Goal: Book appointment/travel/reservation

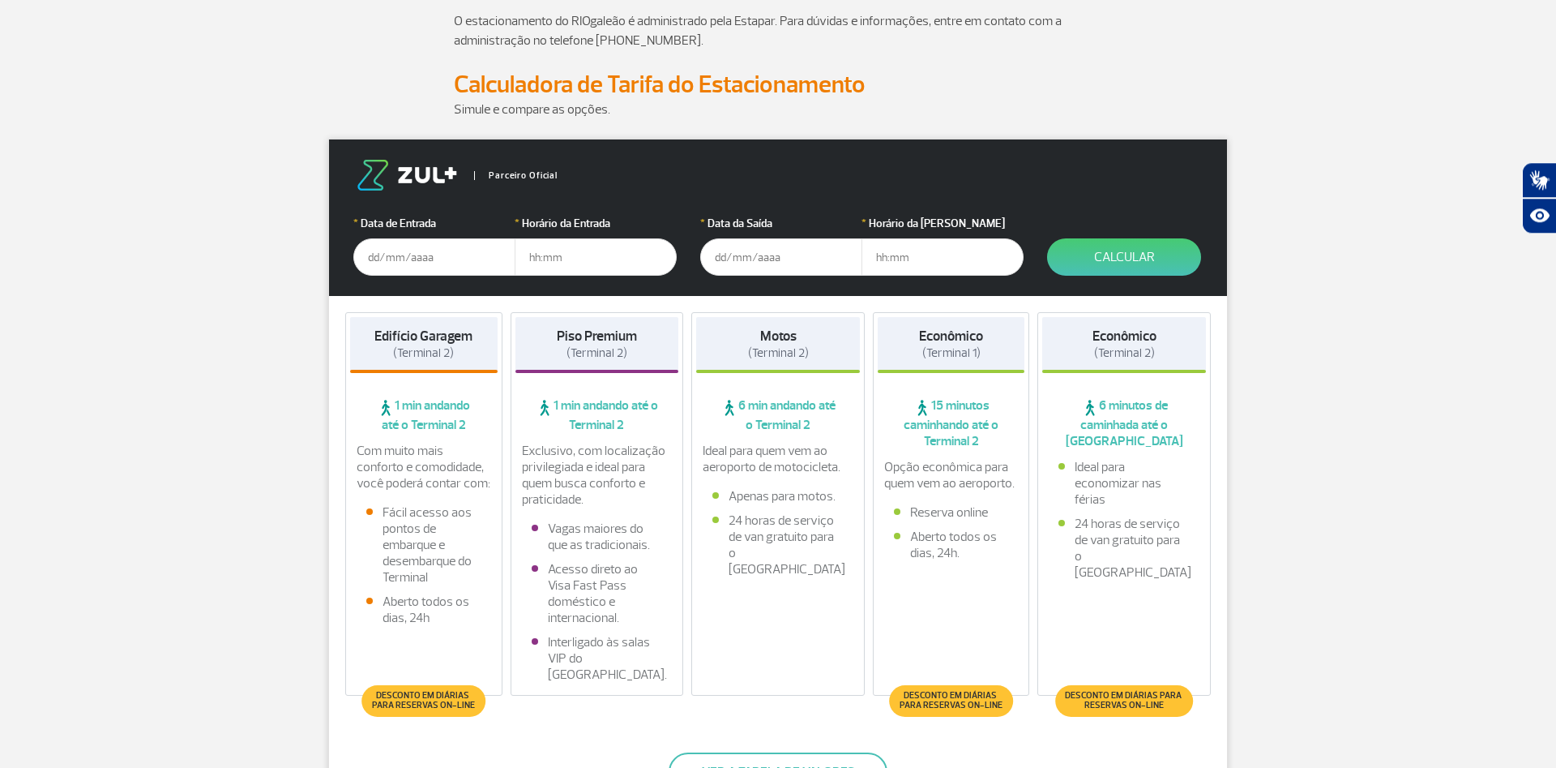
scroll to position [165, 0]
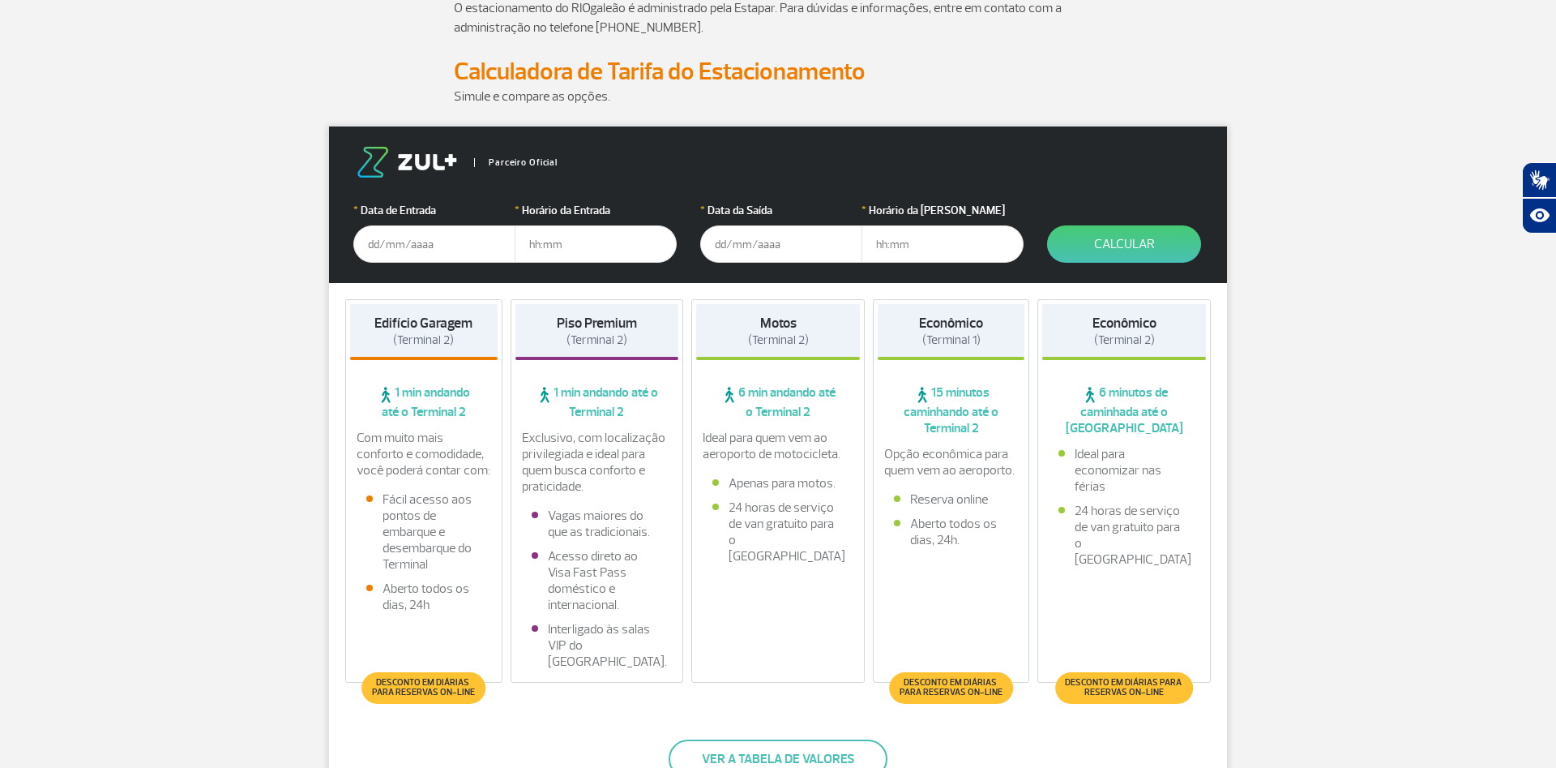
click at [463, 232] on input "text" at bounding box center [434, 243] width 162 height 37
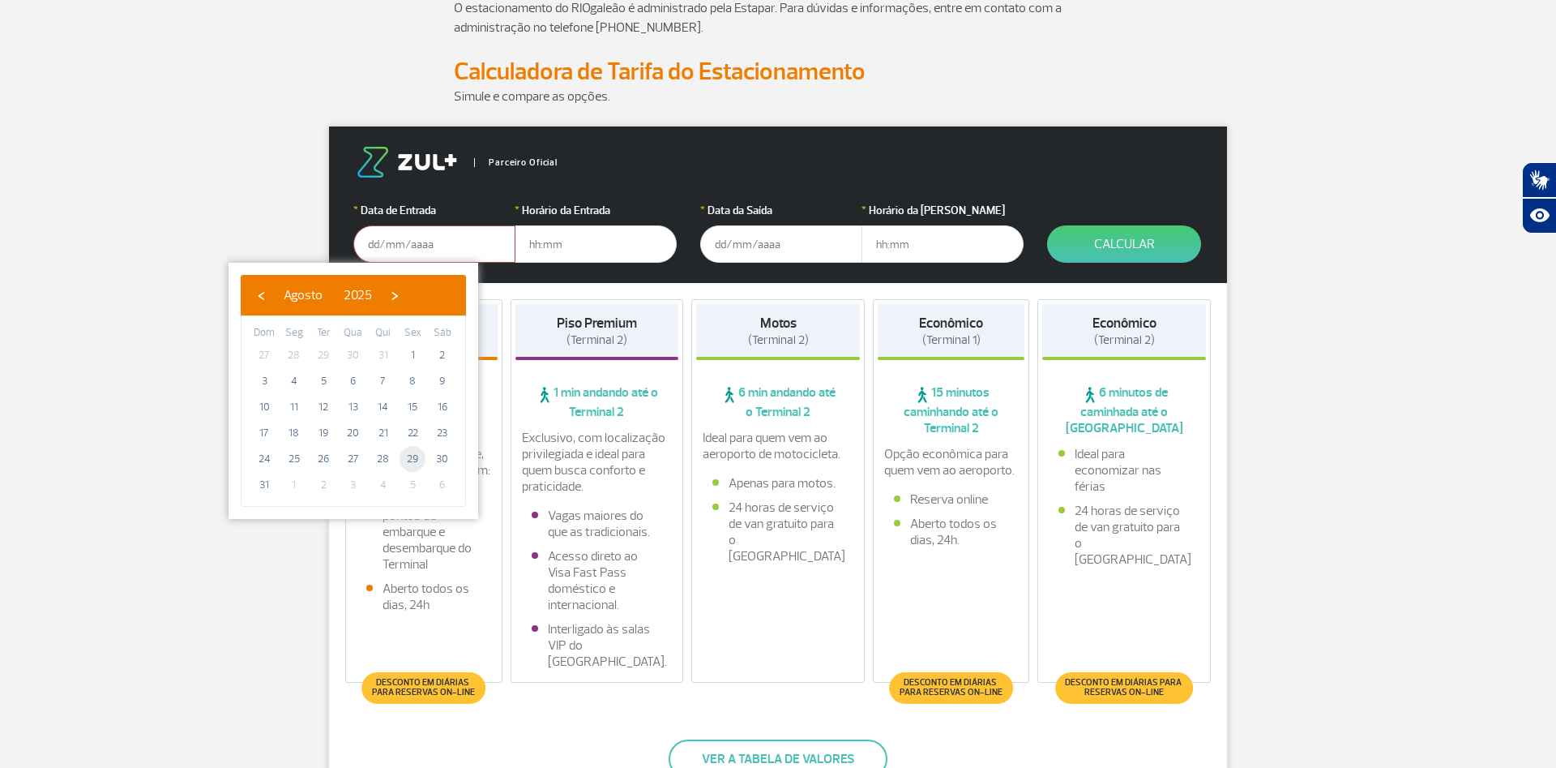
click at [414, 459] on span "29" at bounding box center [413, 459] width 26 height 26
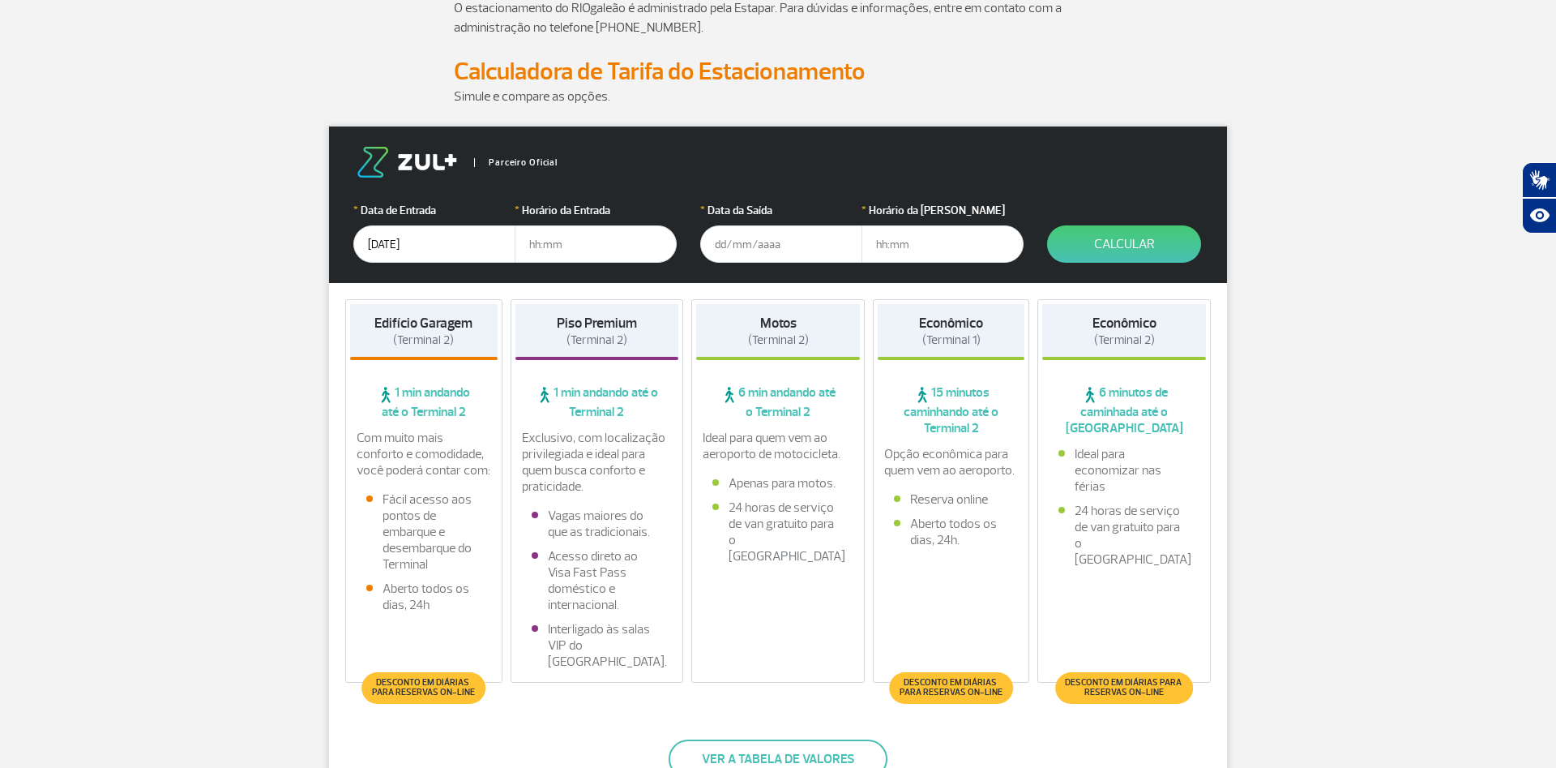
click at [452, 243] on input "[DATE]" at bounding box center [434, 243] width 162 height 37
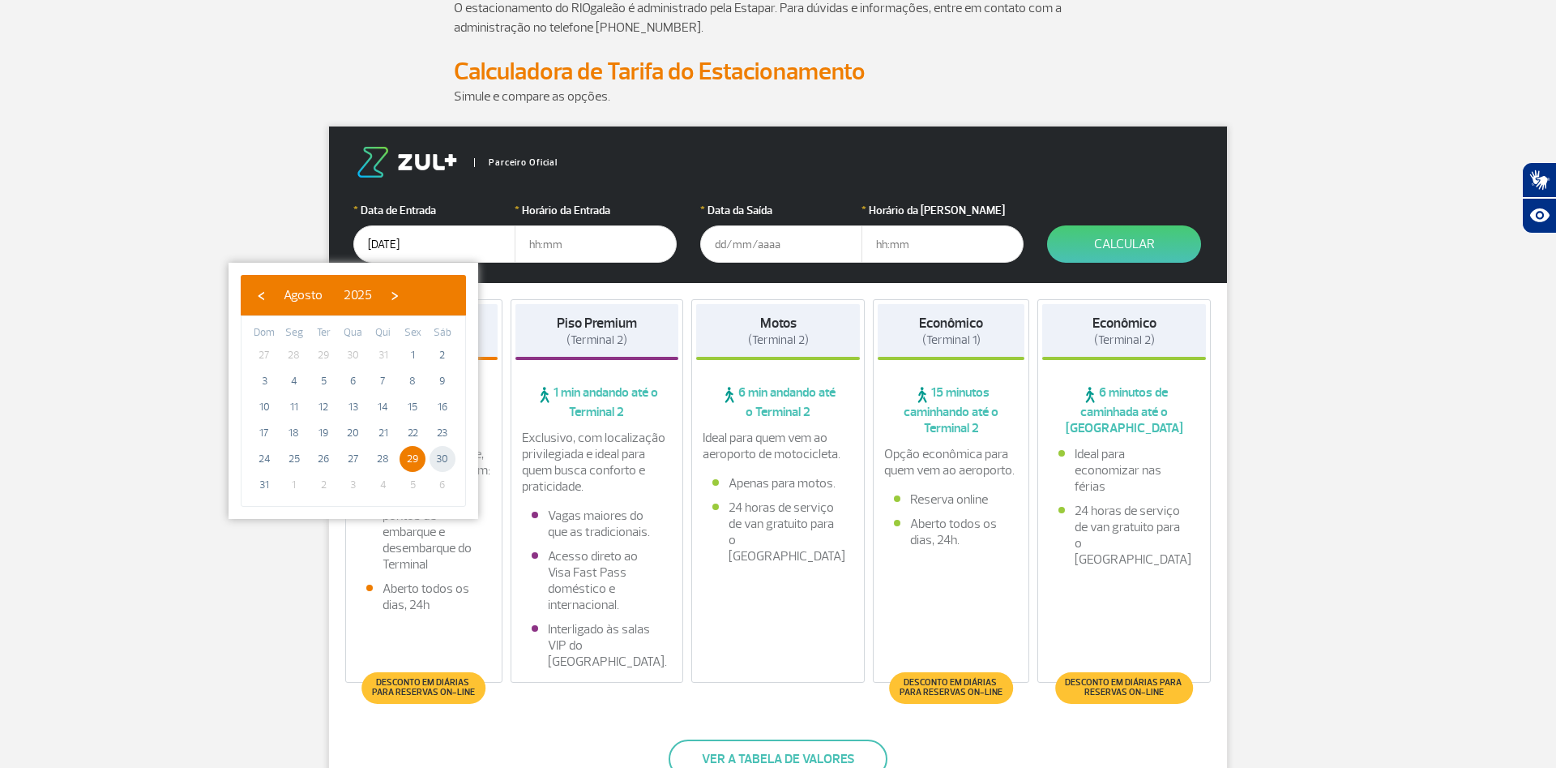
click at [436, 467] on span "30" at bounding box center [443, 459] width 26 height 26
type input "[DATE]"
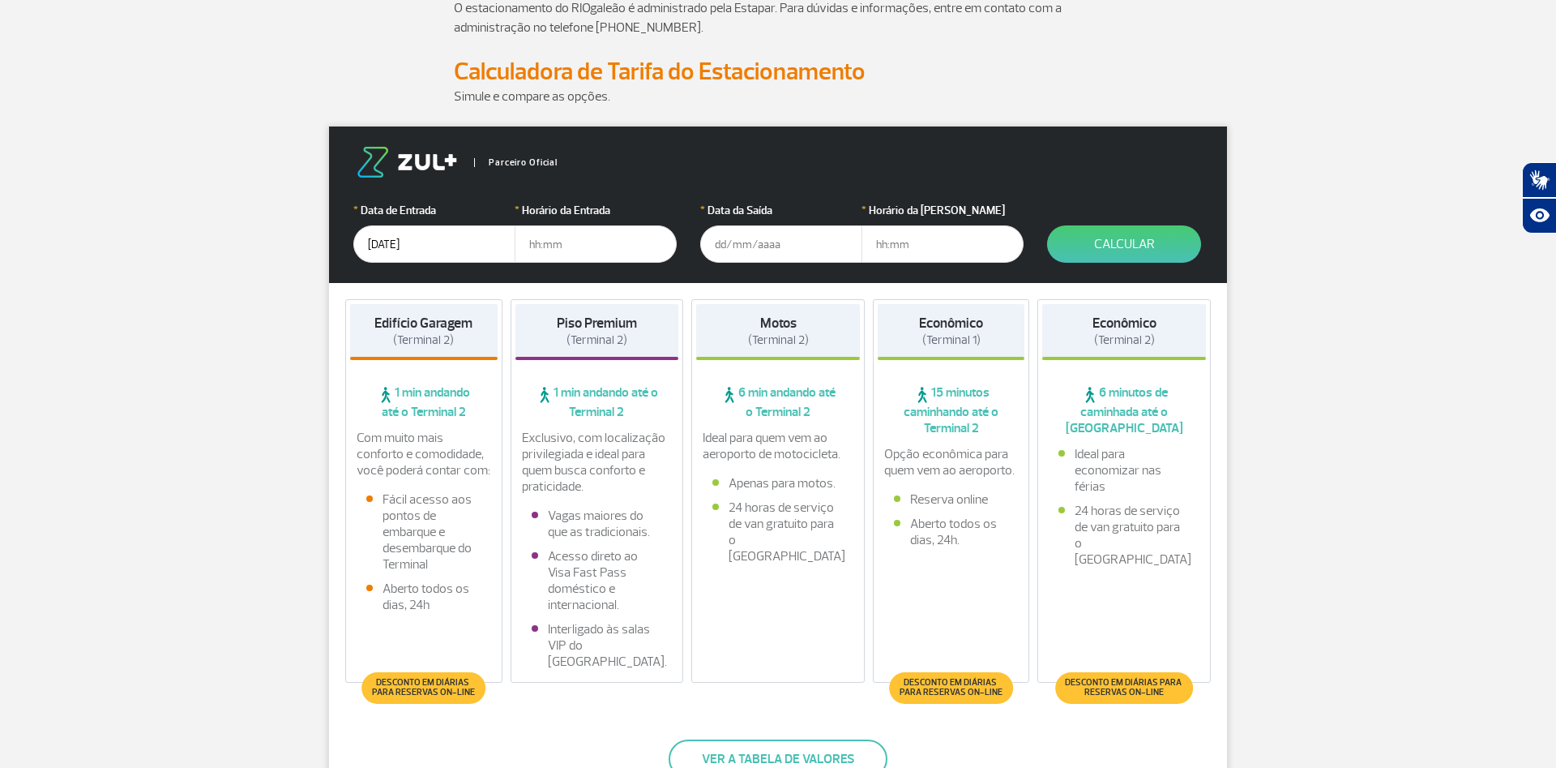
click at [551, 238] on input "text" at bounding box center [596, 243] width 162 height 37
type input "01:00"
click at [616, 238] on input "01:00" at bounding box center [596, 243] width 162 height 37
click at [777, 233] on input "text" at bounding box center [781, 243] width 162 height 37
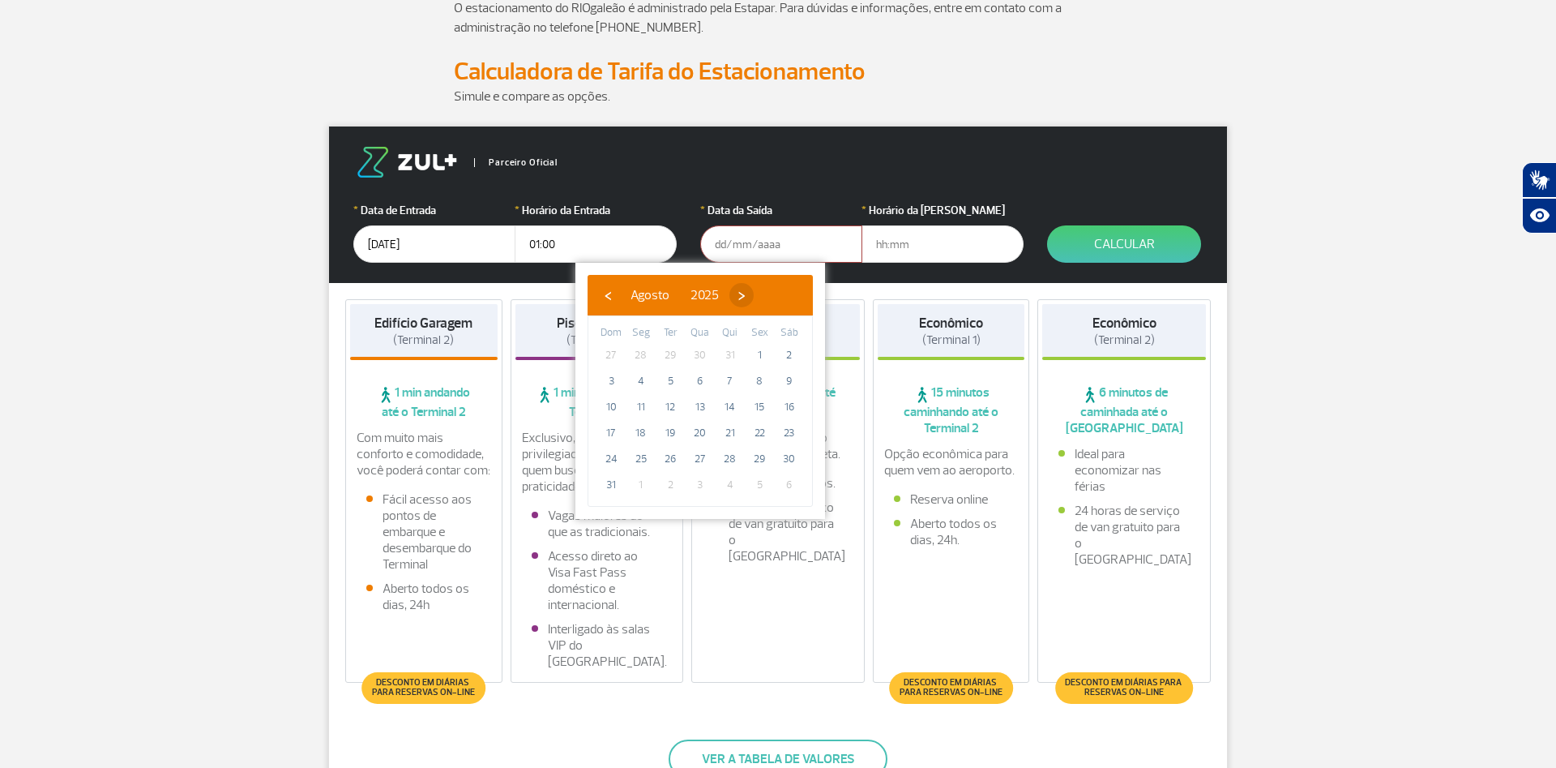
click at [754, 297] on span "›" at bounding box center [742, 295] width 24 height 24
click at [792, 403] on span "20" at bounding box center [790, 407] width 26 height 26
type input "[DATE]"
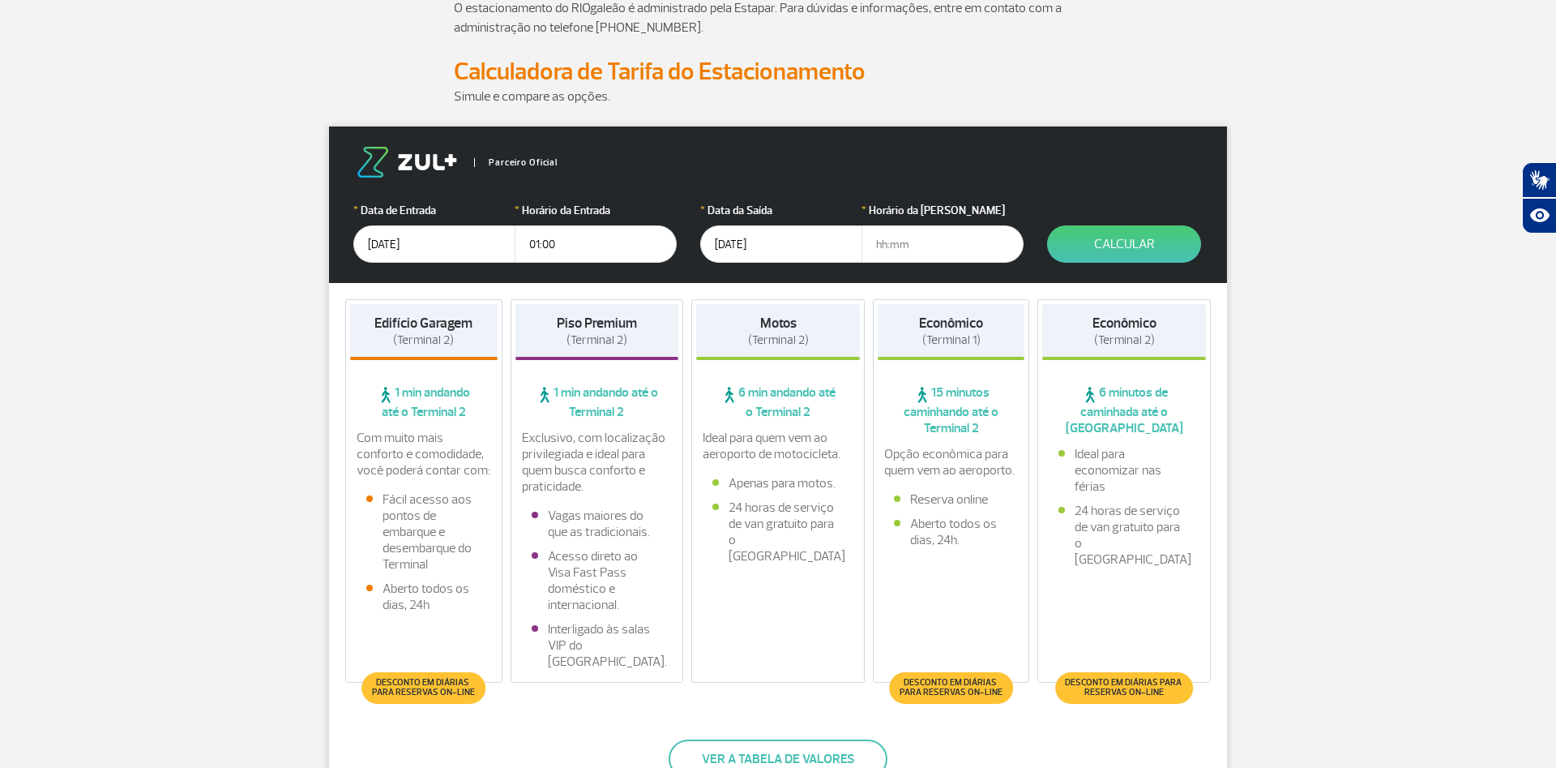
click at [915, 247] on input "text" at bounding box center [943, 243] width 162 height 37
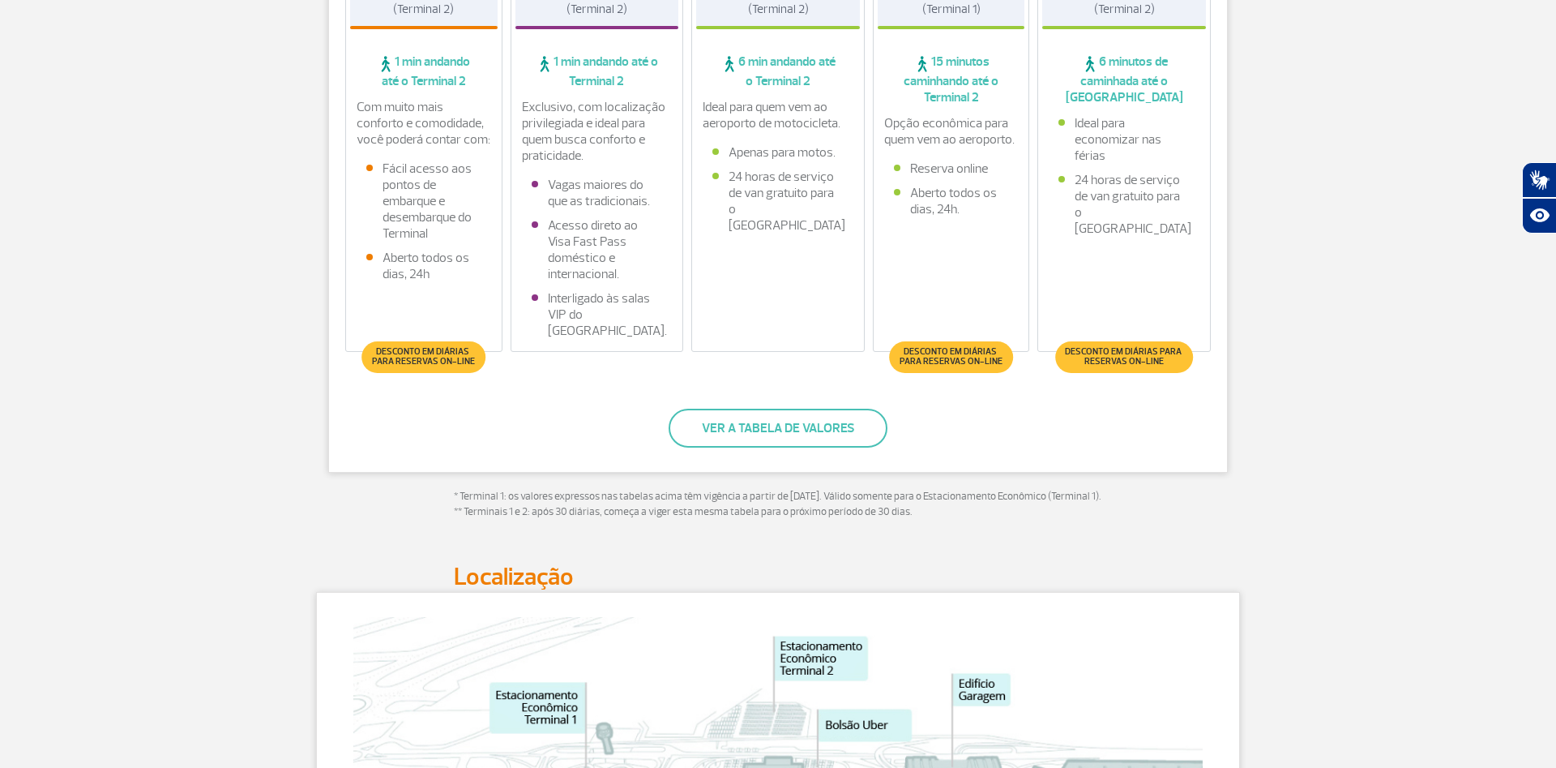
scroll to position [248, 0]
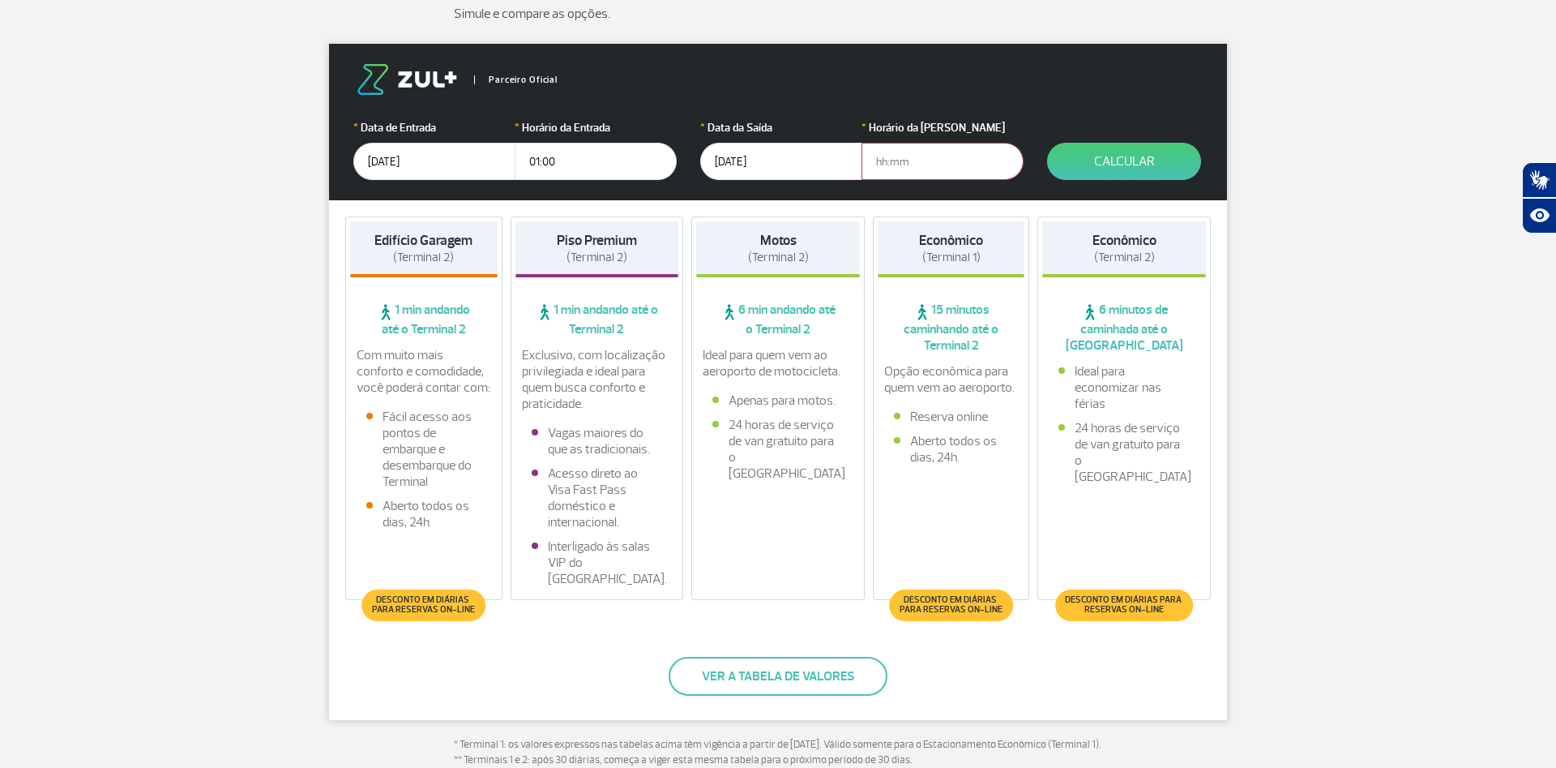
drag, startPoint x: 485, startPoint y: 161, endPoint x: 501, endPoint y: 178, distance: 23.5
click at [501, 178] on input "[DATE]" at bounding box center [434, 161] width 162 height 37
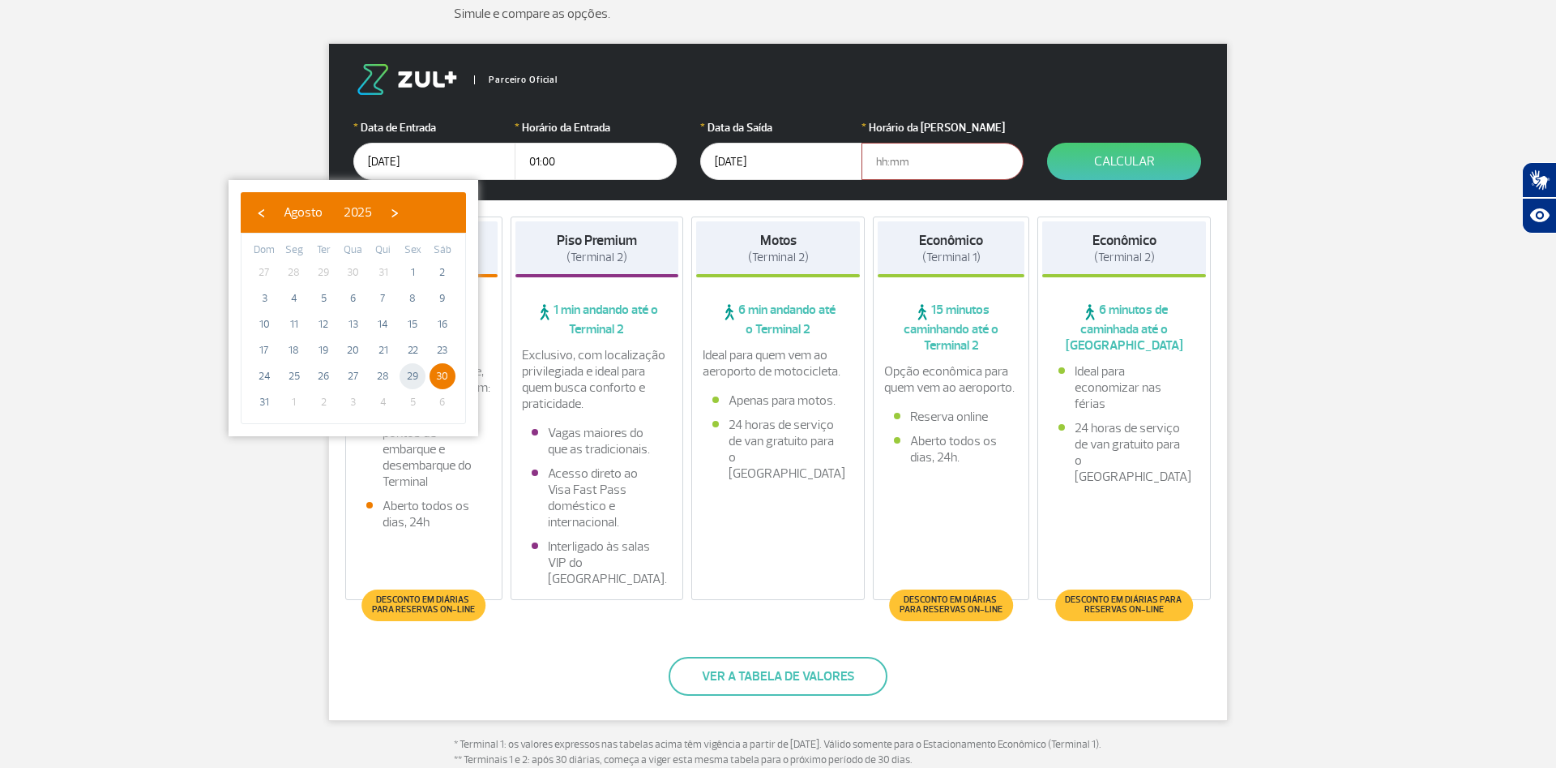
click at [411, 373] on span "29" at bounding box center [413, 376] width 26 height 26
type input "[DATE]"
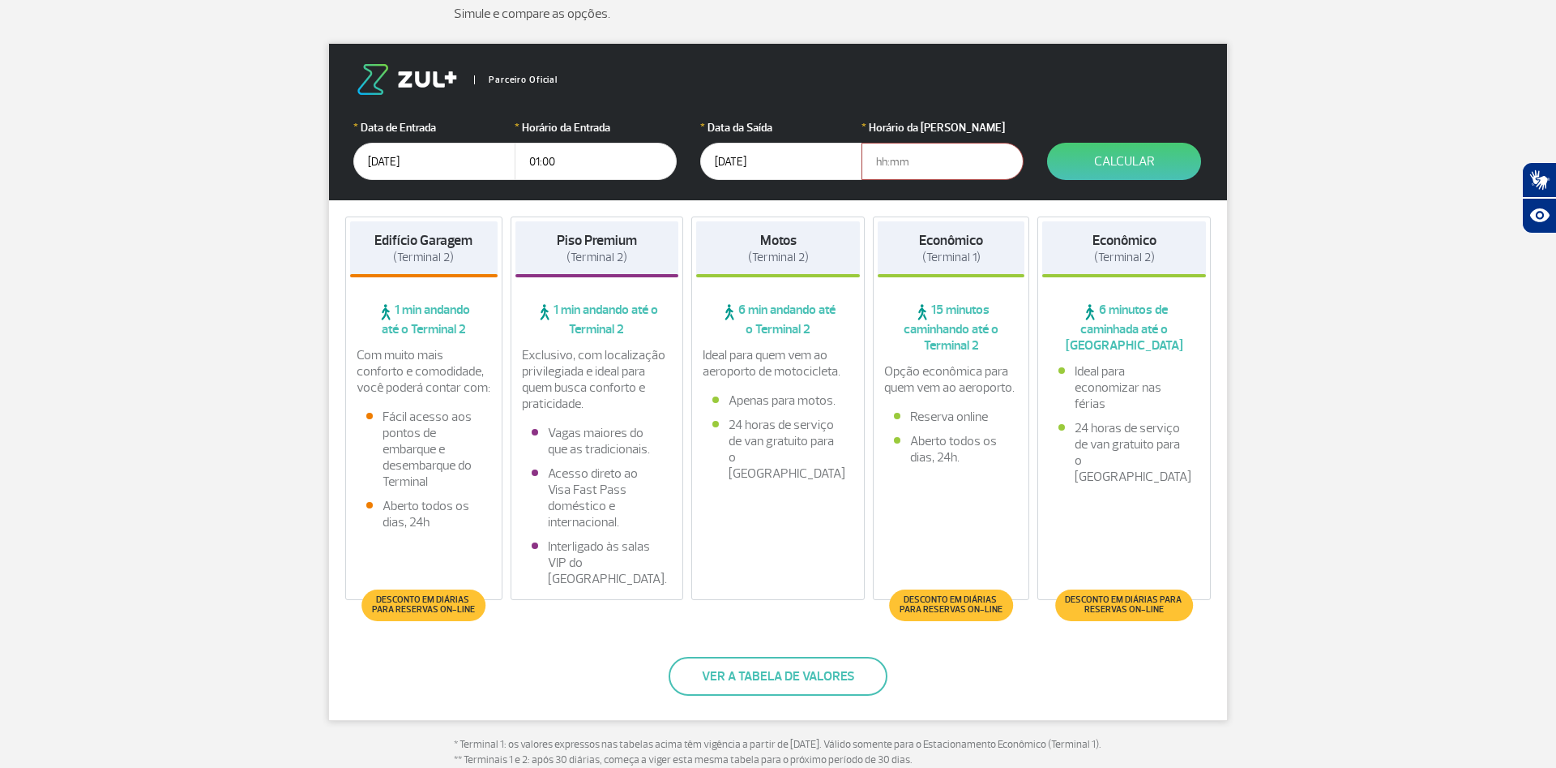
drag, startPoint x: 584, startPoint y: 161, endPoint x: 461, endPoint y: 161, distance: 123.2
click at [515, 161] on input "01:00" at bounding box center [596, 161] width 162 height 37
type input "1"
type input "0"
type input "21:00"
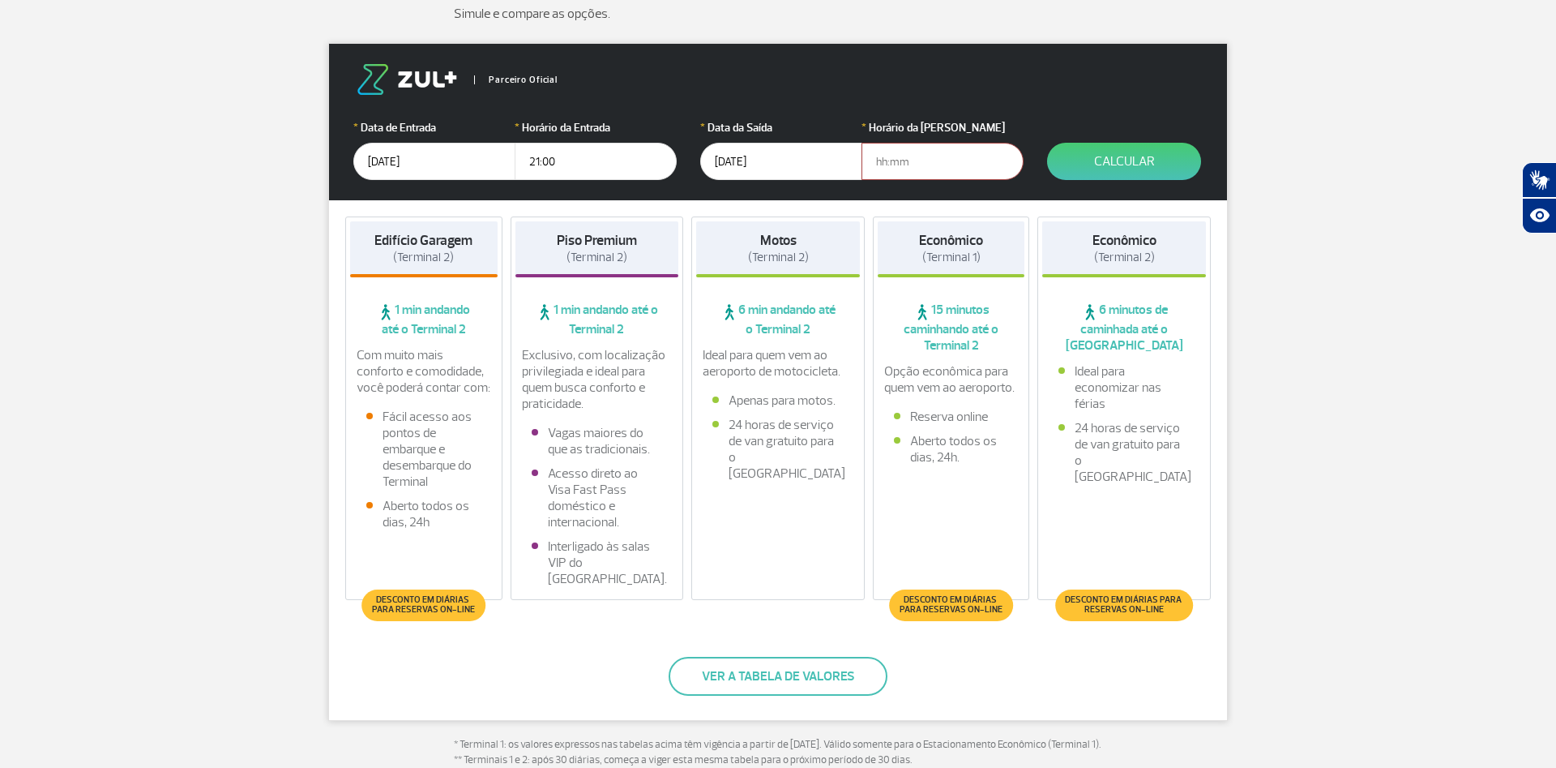
click at [441, 161] on input "[DATE]" at bounding box center [434, 161] width 162 height 37
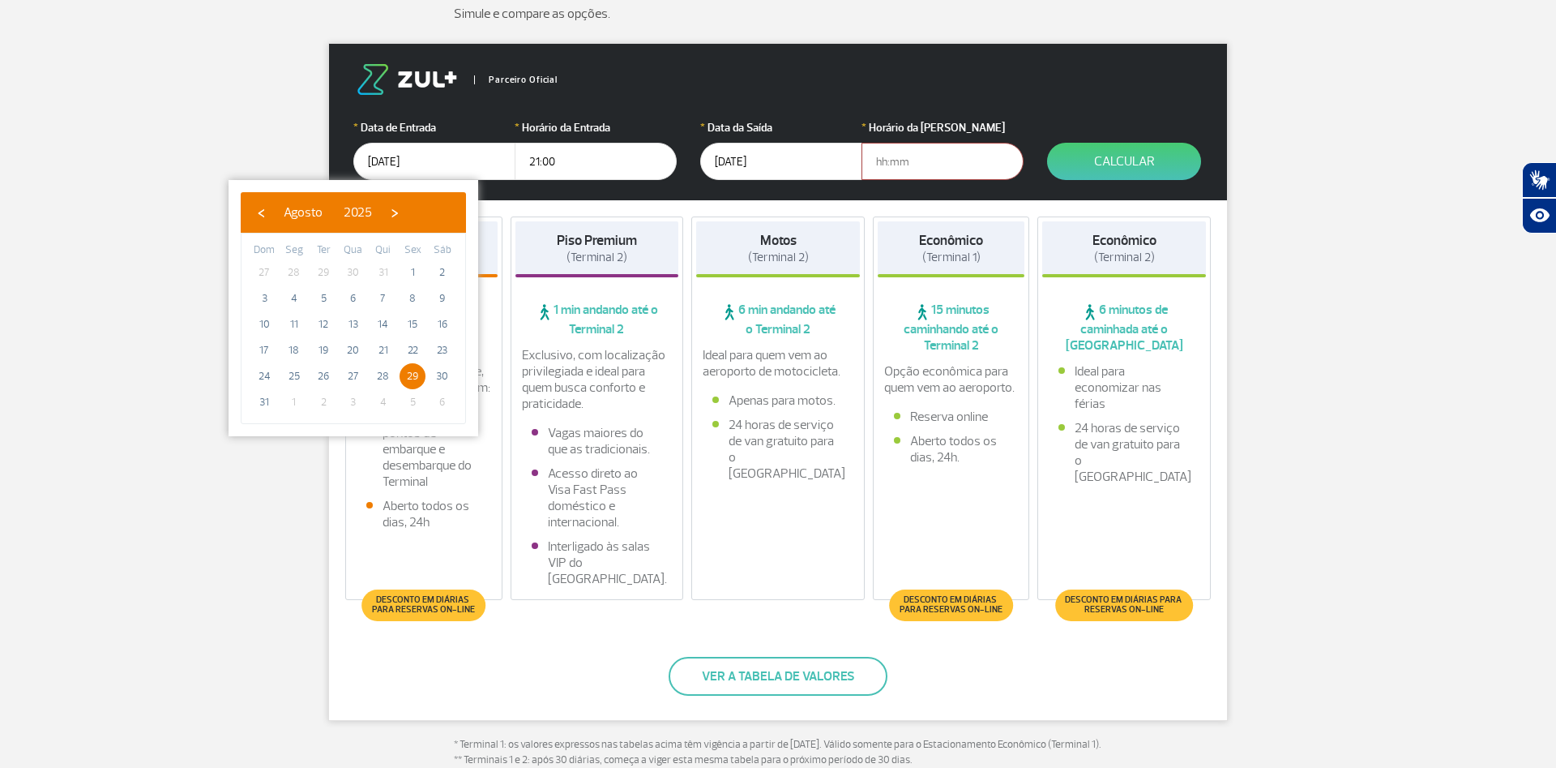
click at [929, 150] on input "text" at bounding box center [943, 161] width 162 height 37
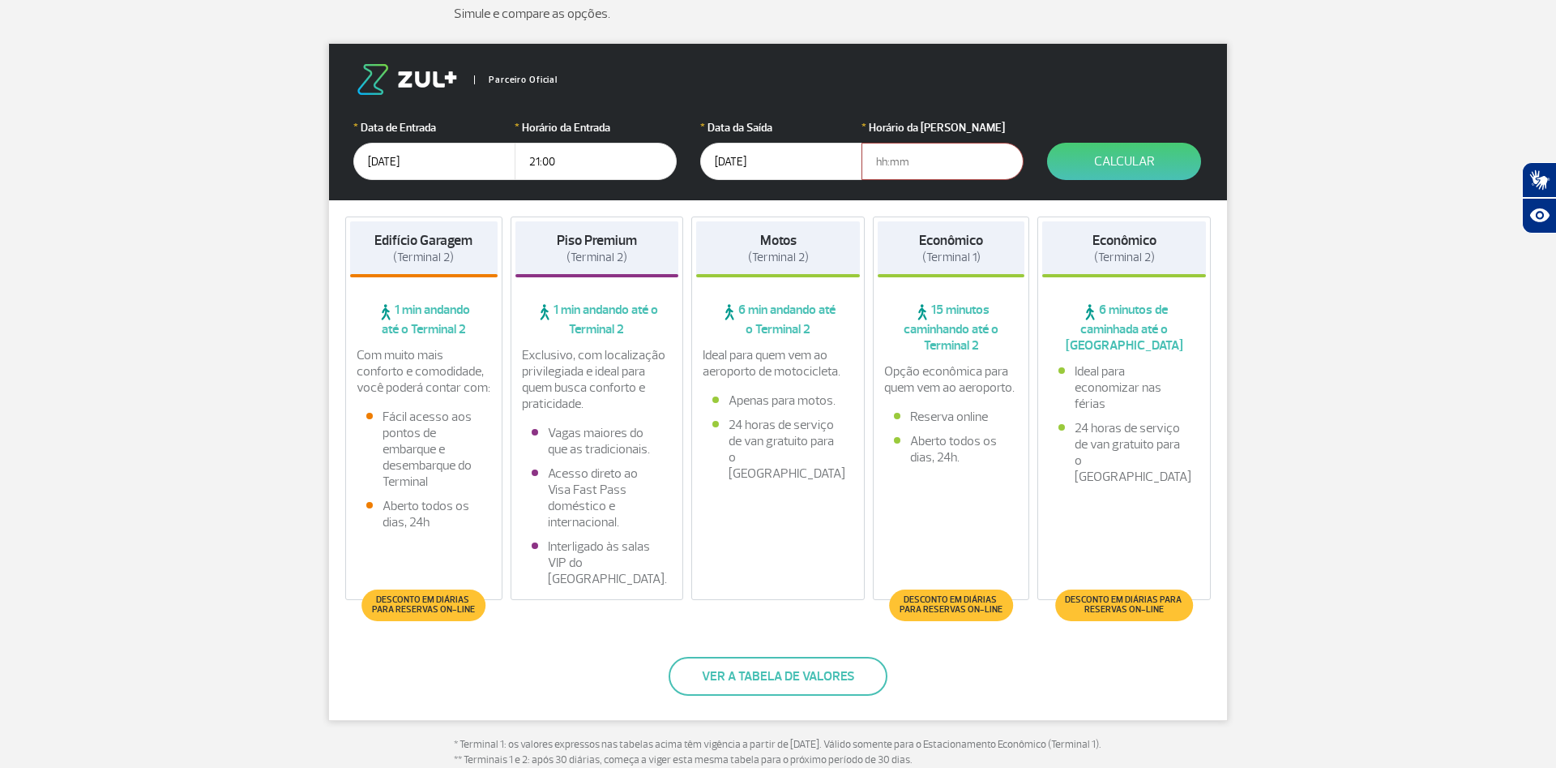
click at [910, 160] on input "text" at bounding box center [943, 161] width 162 height 37
click at [834, 162] on input "[DATE]" at bounding box center [781, 161] width 162 height 37
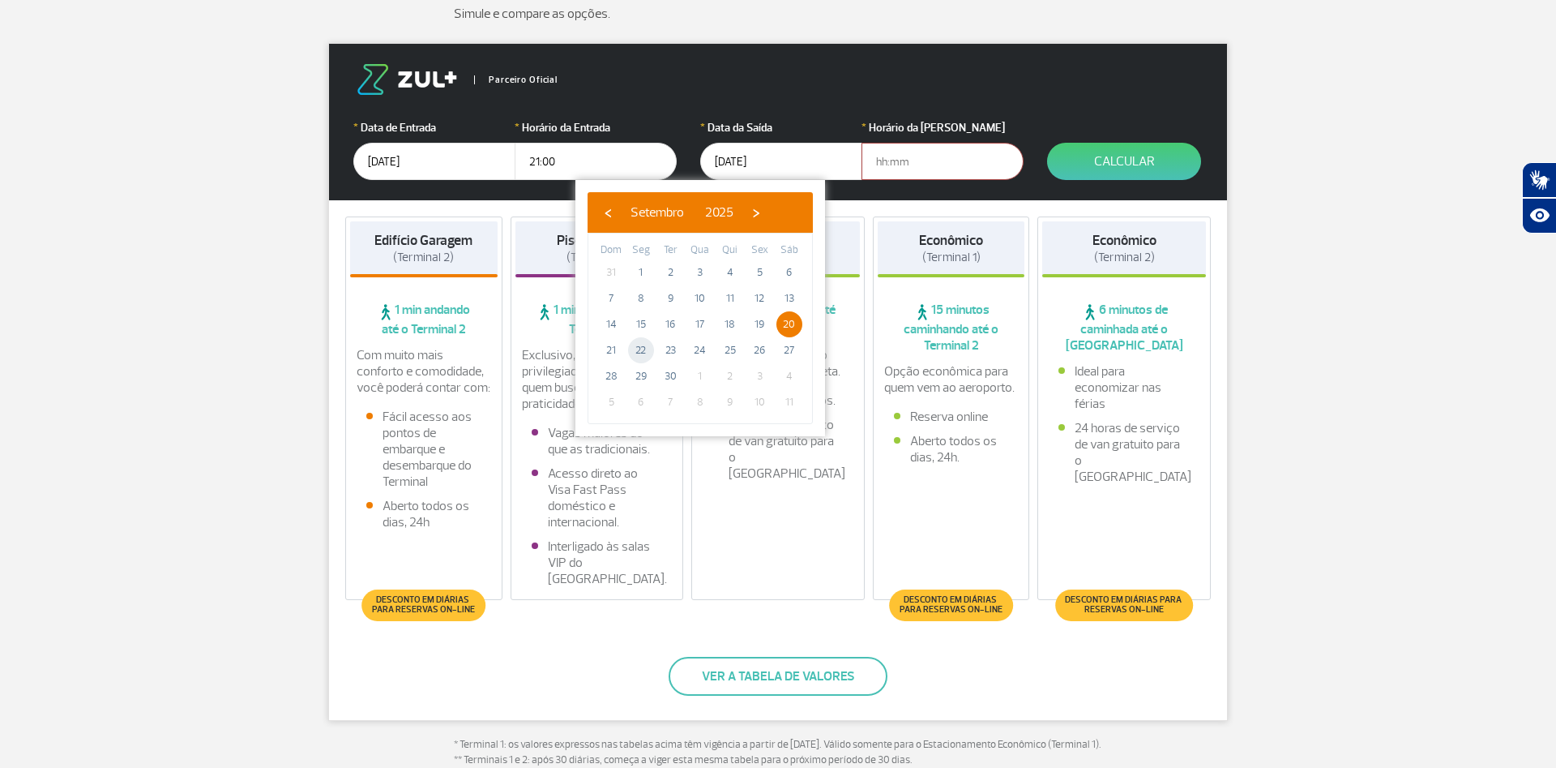
click at [646, 351] on span "22" at bounding box center [641, 350] width 26 height 26
type input "[DATE]"
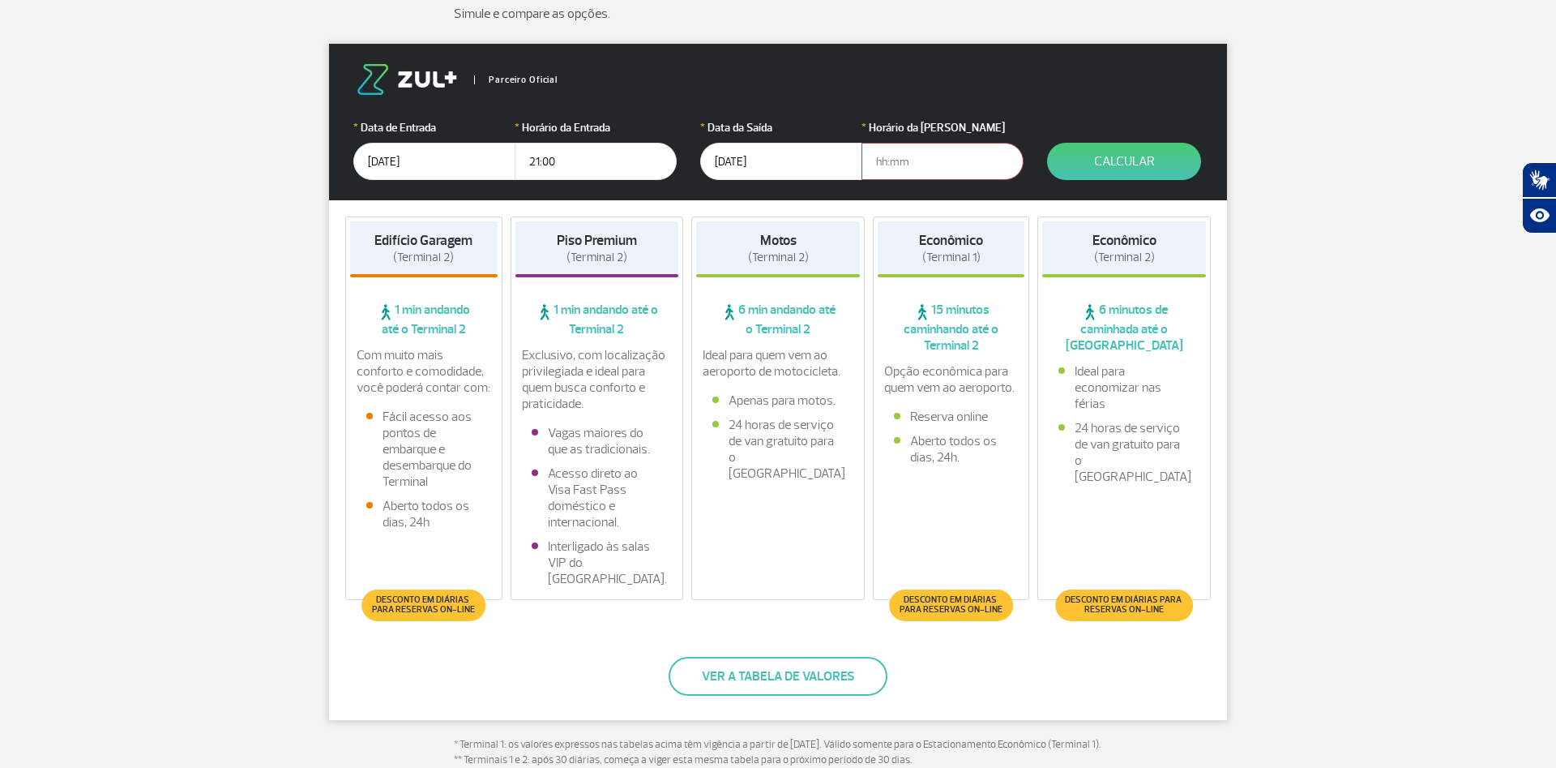
click at [918, 171] on input "text" at bounding box center [943, 161] width 162 height 37
type input "01:00"
click at [1132, 168] on button "Calcular" at bounding box center [1124, 161] width 154 height 37
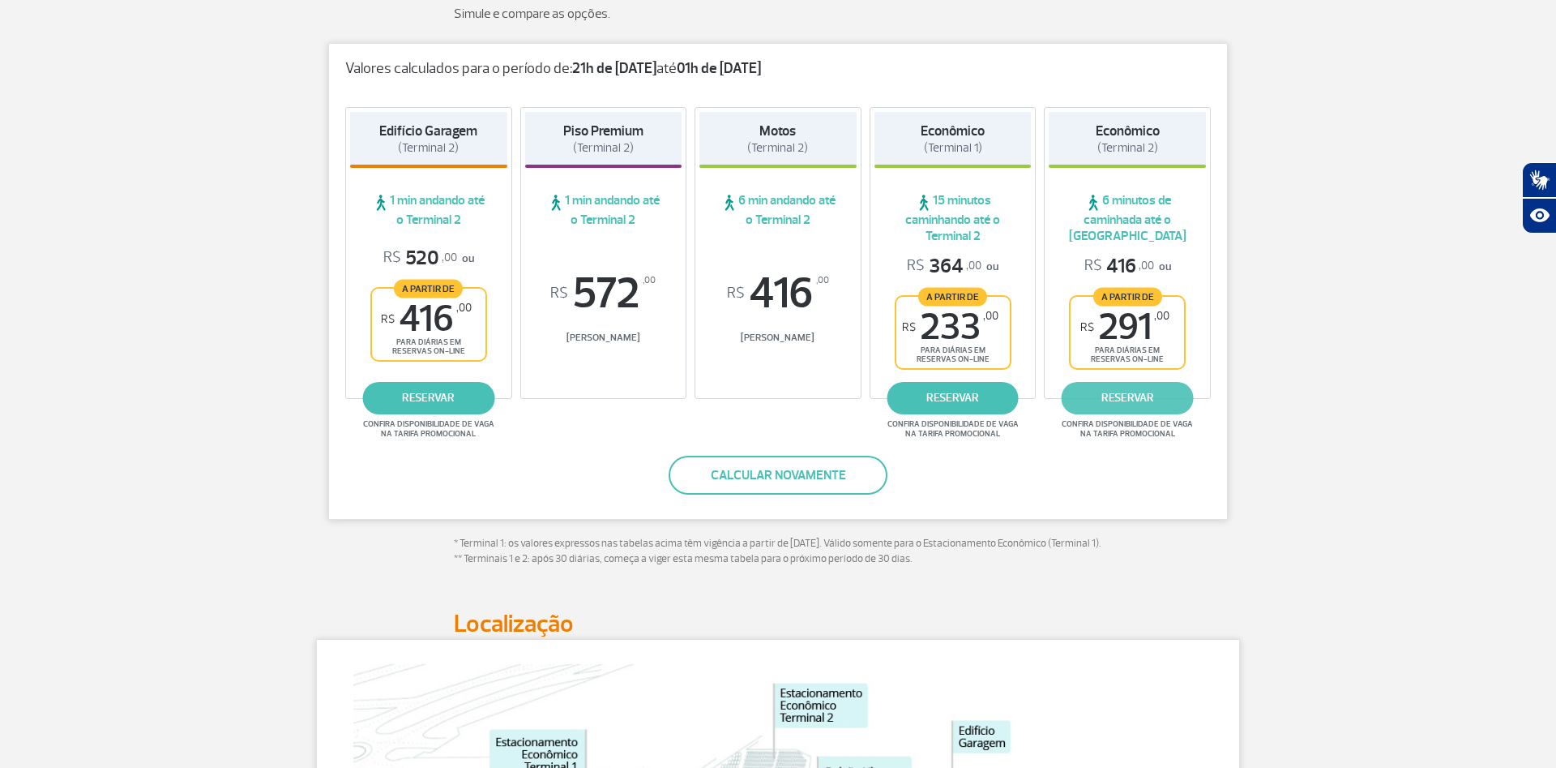
click at [1121, 396] on link "reservar" at bounding box center [1128, 398] width 132 height 32
